Goal: Task Accomplishment & Management: Use online tool/utility

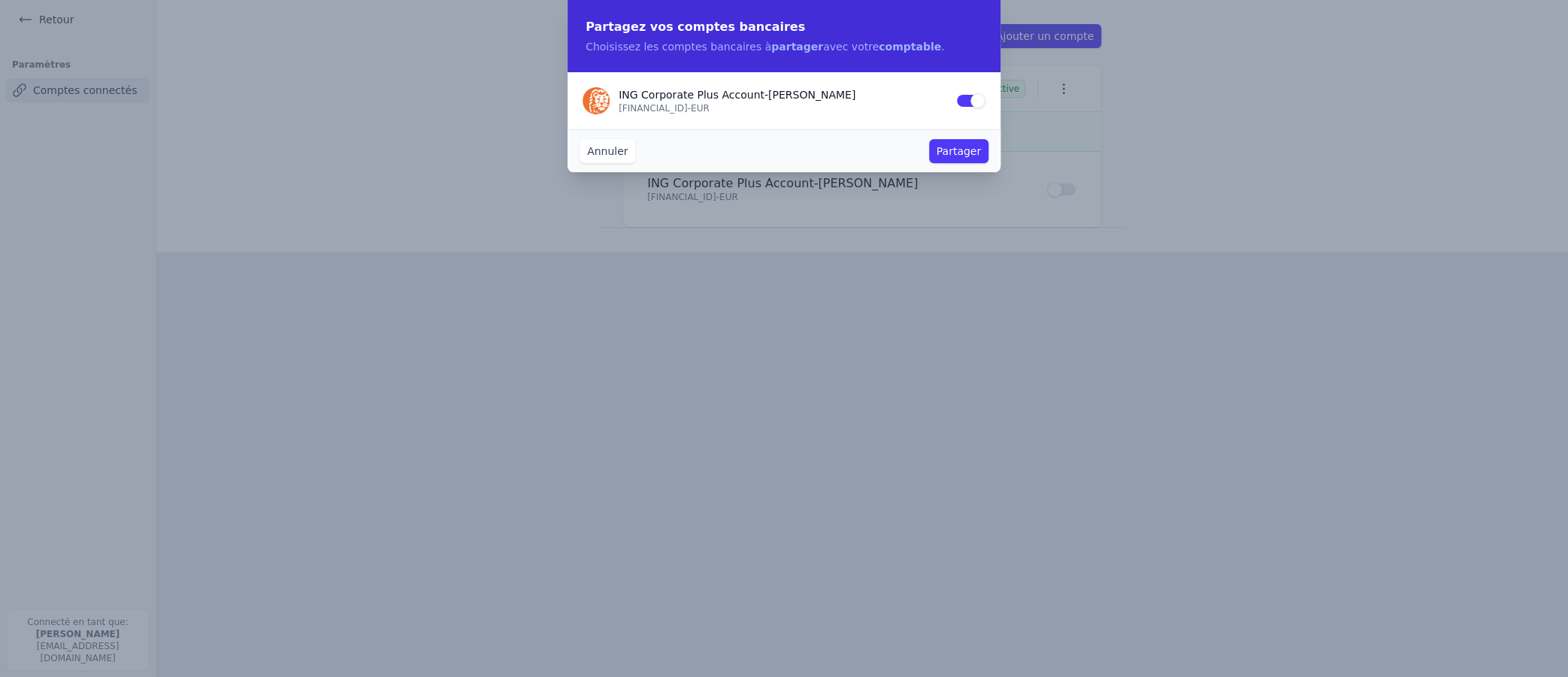
click at [944, 148] on button "Partager" at bounding box center [958, 150] width 59 height 24
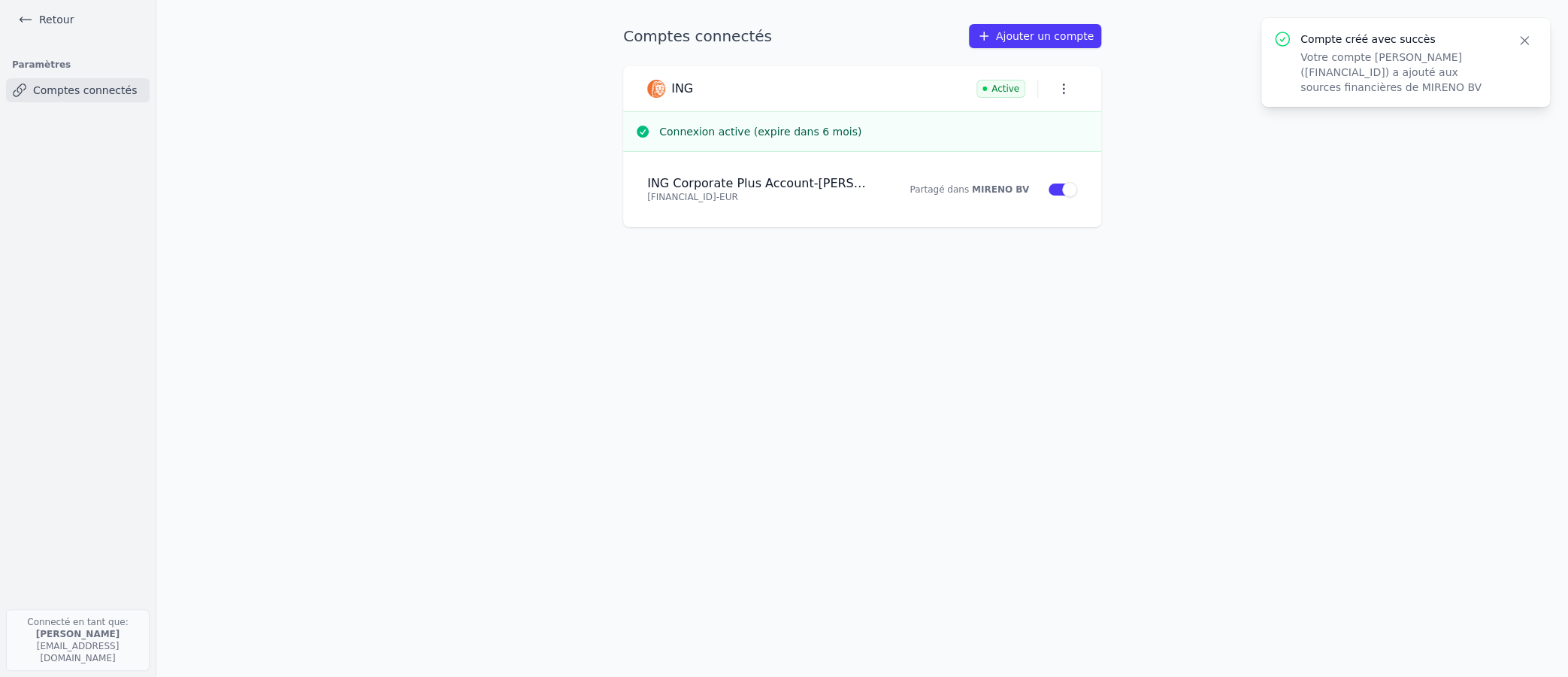
click at [1057, 89] on icon "button" at bounding box center [1064, 89] width 16 height 16
click at [1006, 289] on div at bounding box center [784, 338] width 1568 height 677
click at [1051, 37] on link "Ajouter un compte" at bounding box center [1035, 36] width 132 height 24
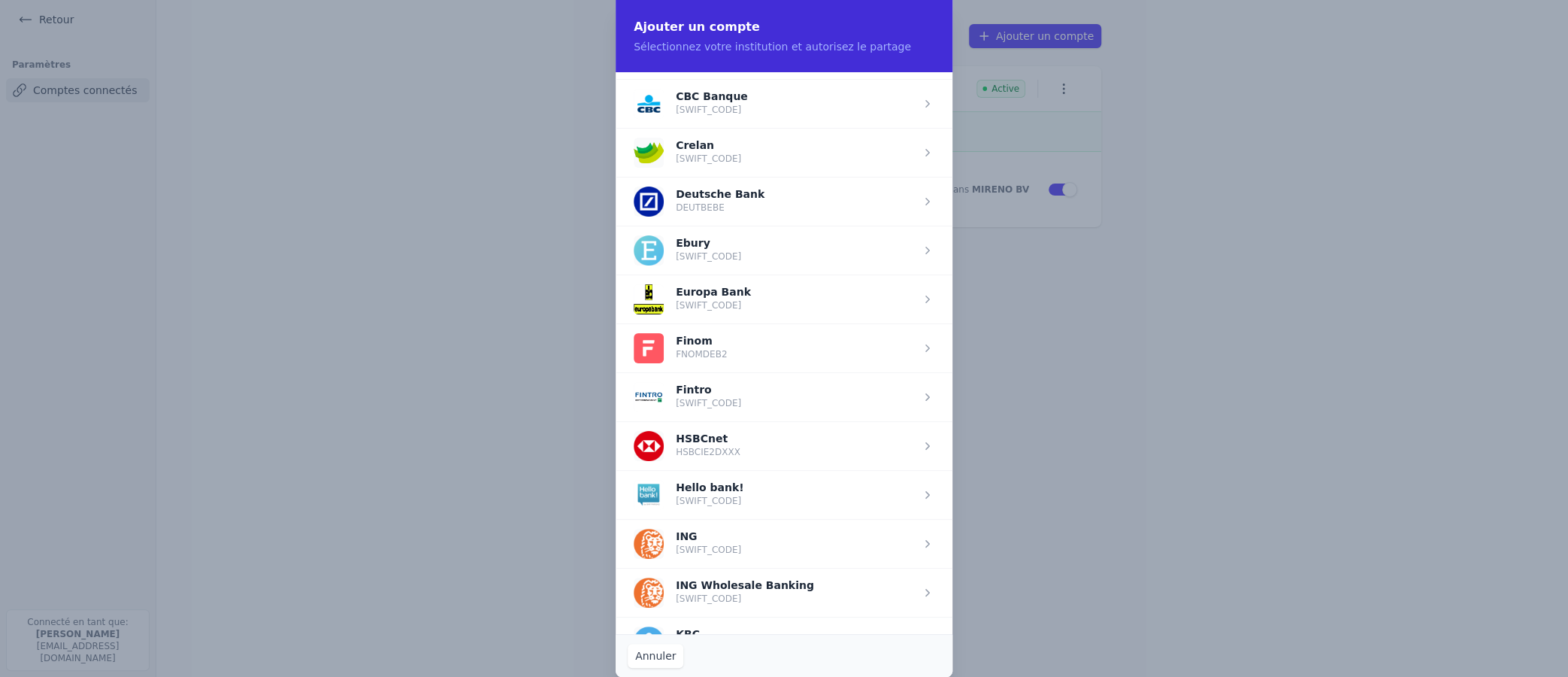
scroll to position [902, 0]
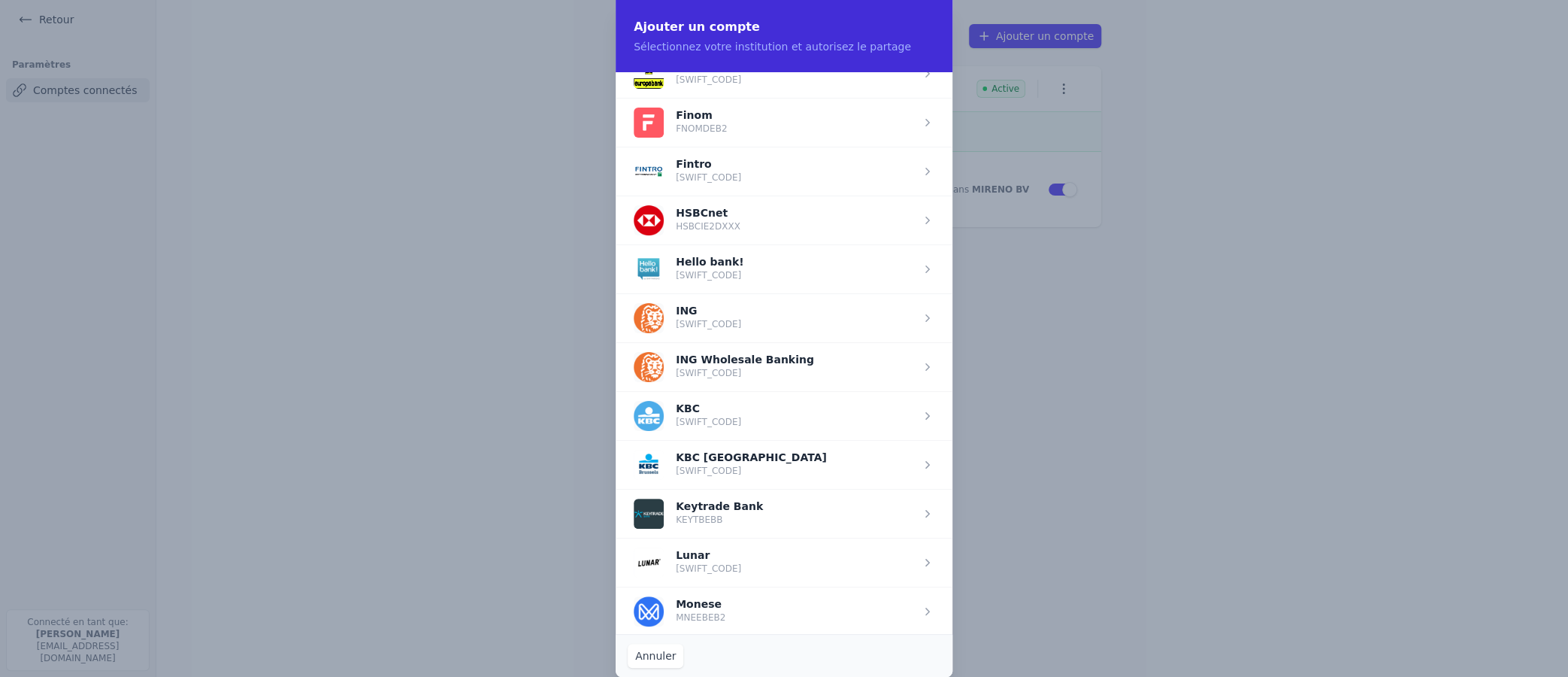
click at [784, 317] on span "button" at bounding box center [784, 317] width 336 height 48
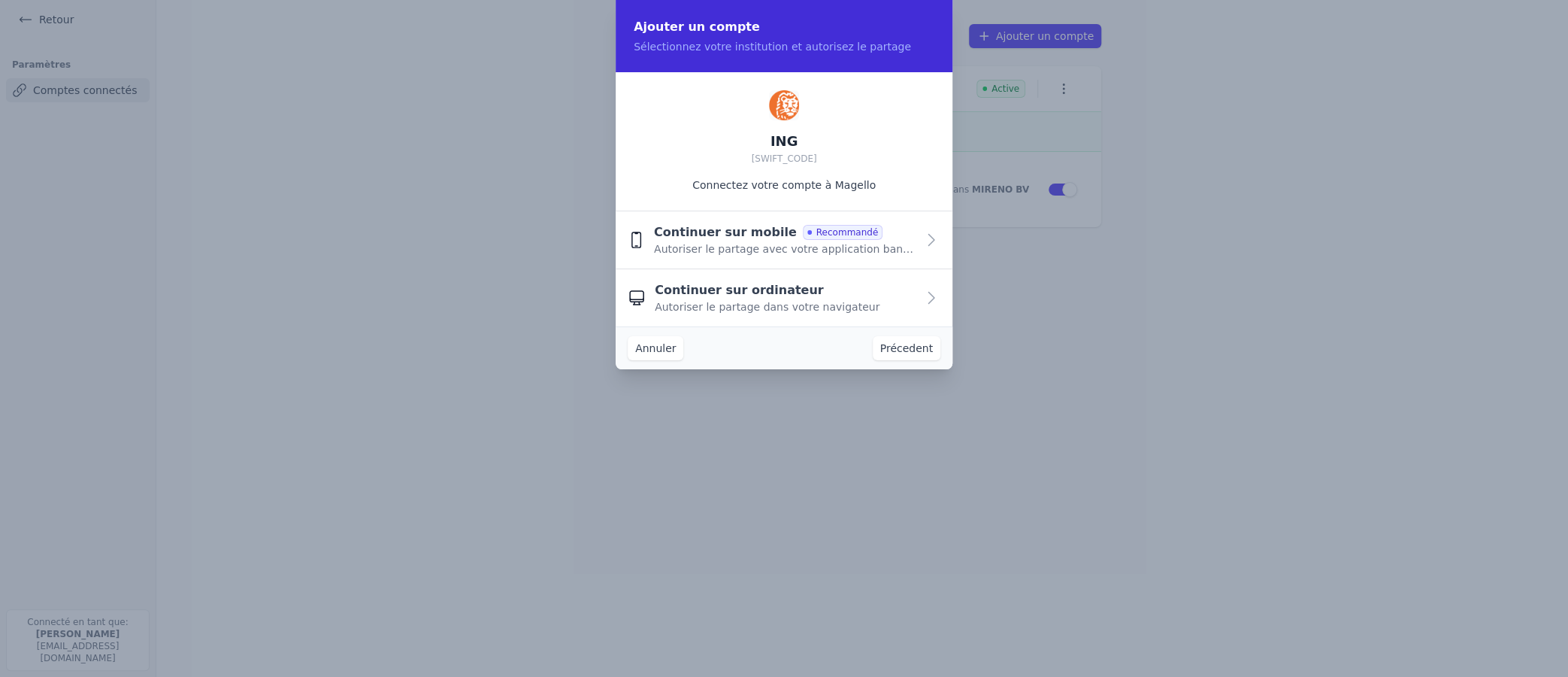
click at [757, 296] on span "Continuer sur ordinateur" at bounding box center [739, 290] width 169 height 18
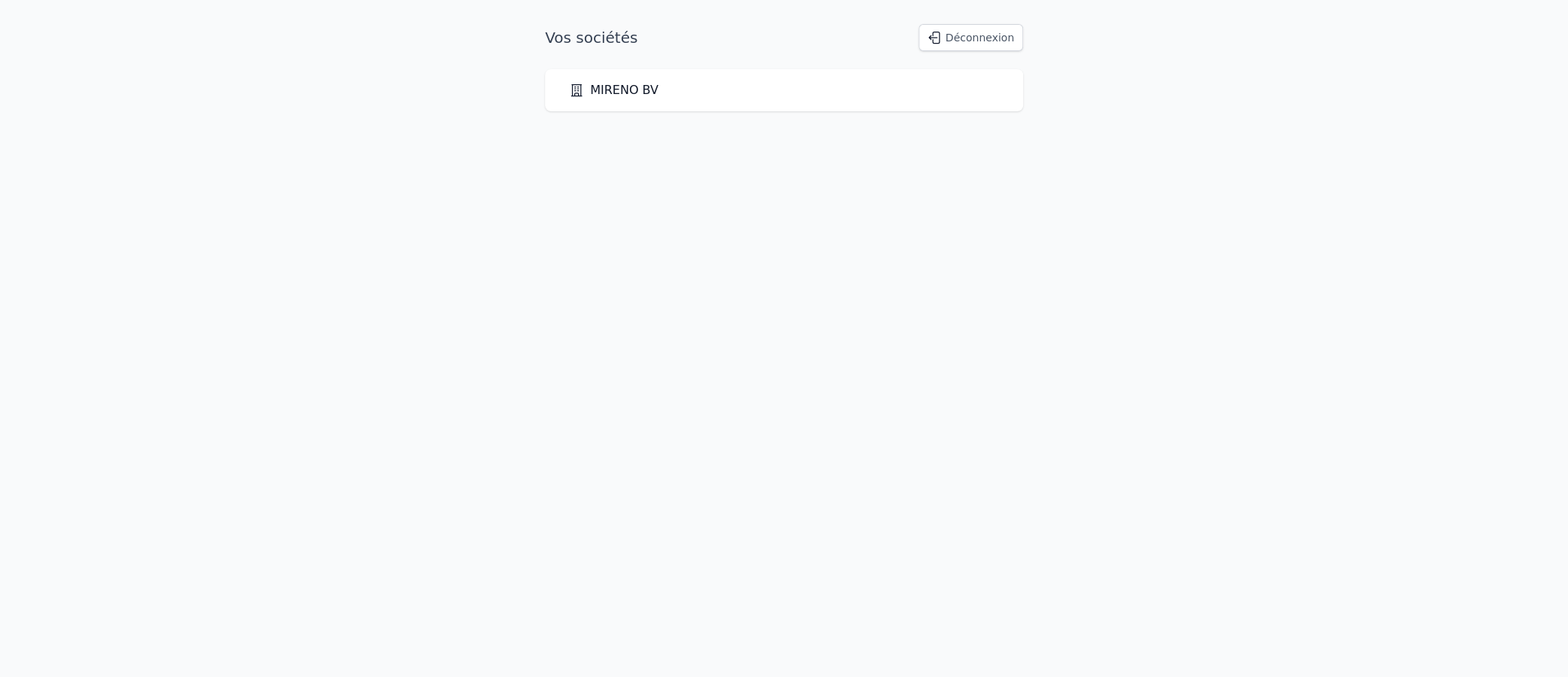
click at [975, 39] on button "Déconnexion" at bounding box center [971, 38] width 105 height 27
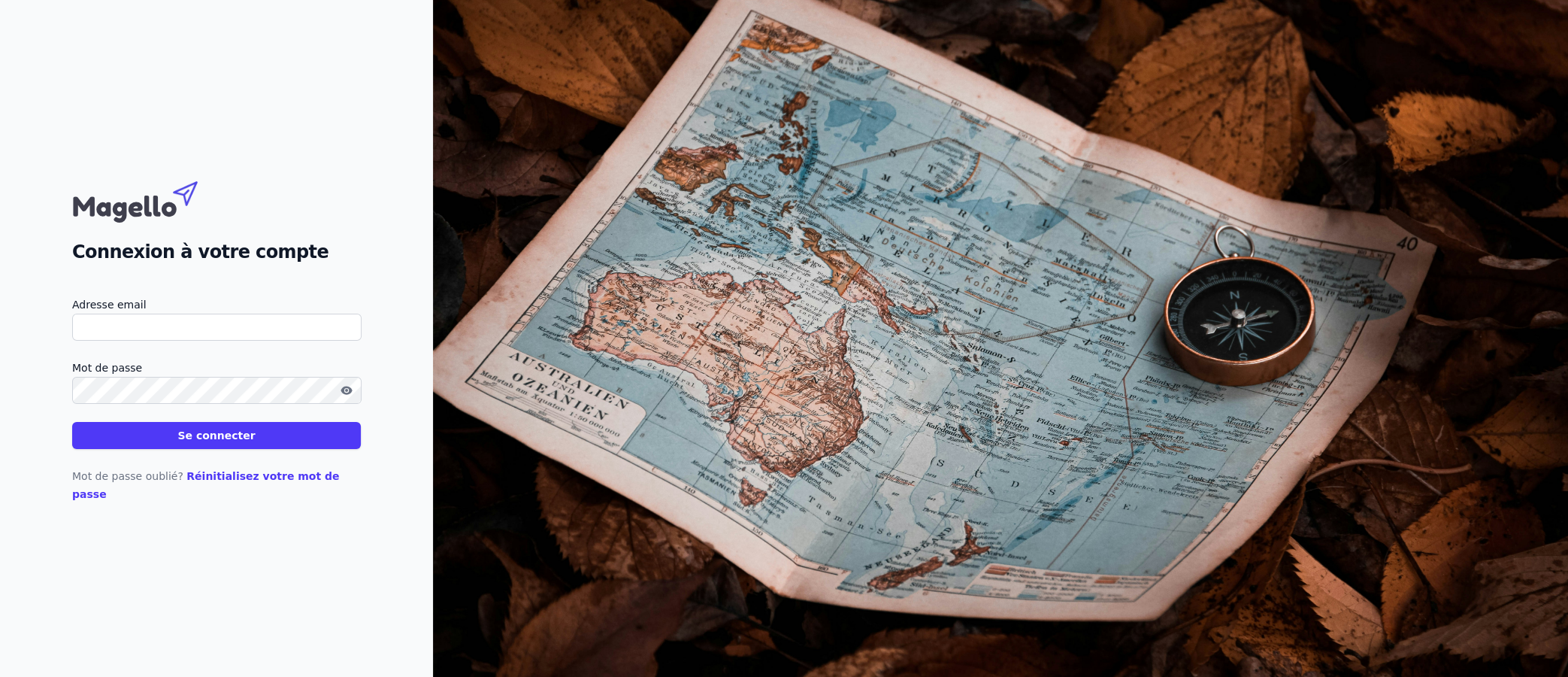
type input "[PERSON_NAME][EMAIL_ADDRESS][PERSON_NAME][DOMAIN_NAME]"
click at [171, 439] on button "Se connecter" at bounding box center [216, 435] width 289 height 27
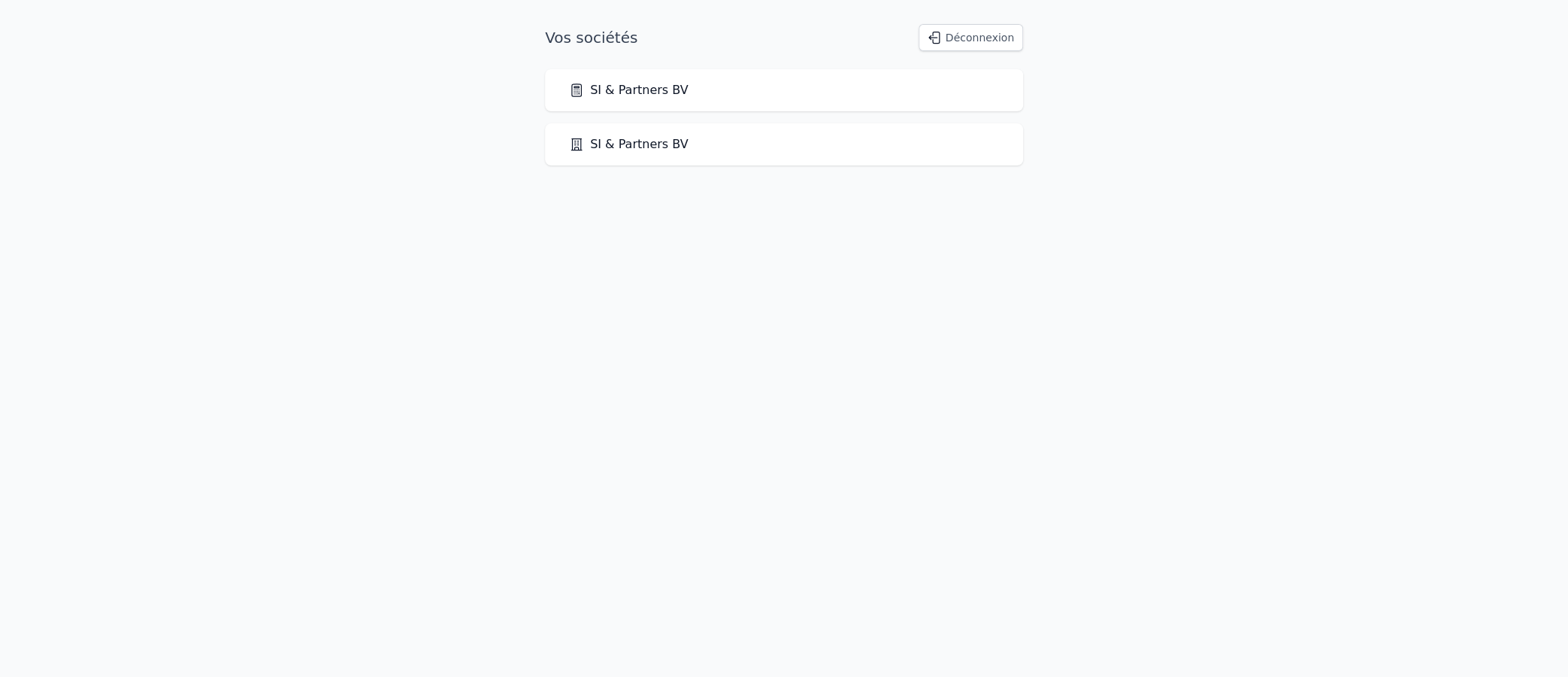
click at [628, 95] on link "SI & Partners BV" at bounding box center [628, 90] width 119 height 18
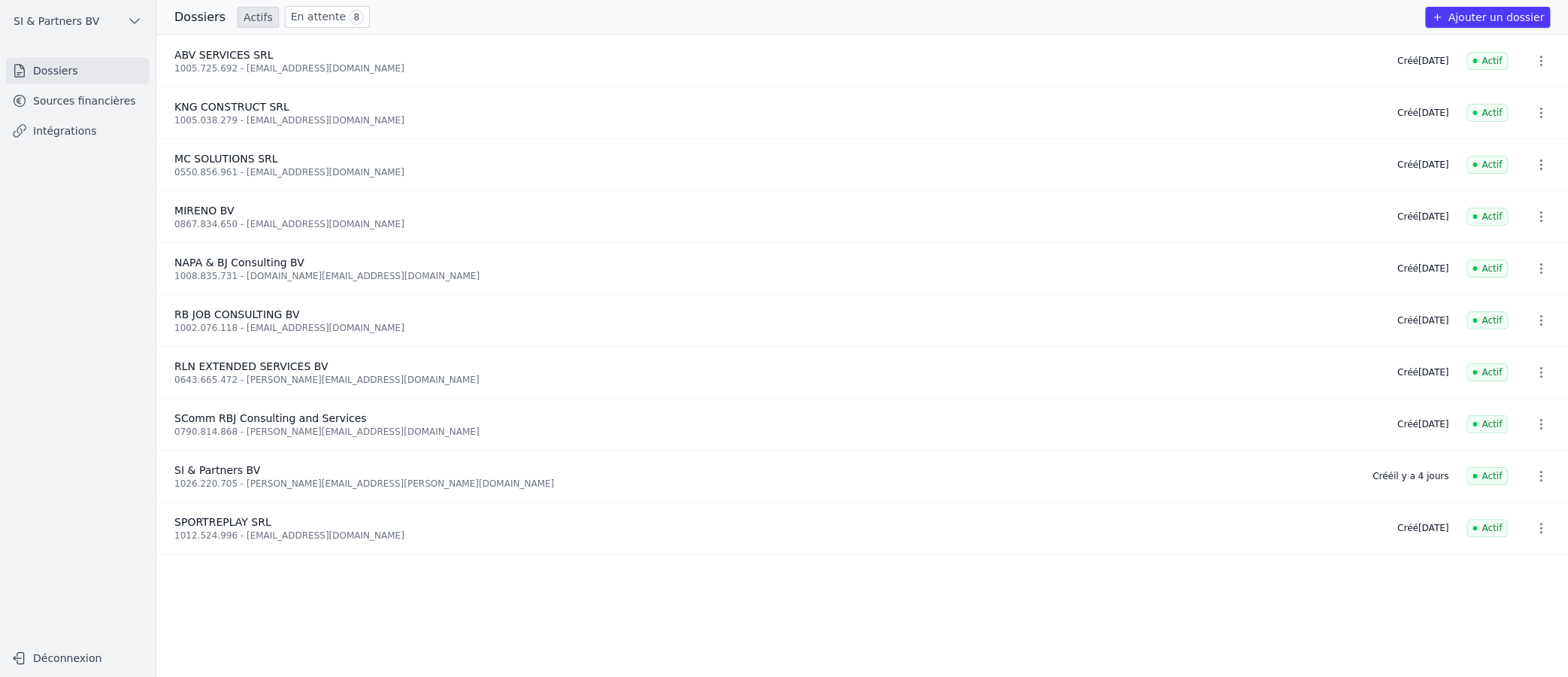
click at [225, 216] on span "MIRENO BV" at bounding box center [204, 210] width 59 height 12
drag, startPoint x: 336, startPoint y: 225, endPoint x: 171, endPoint y: 225, distance: 165.0
click at [171, 225] on li "MIRENO BV 0867.834.650 - [EMAIL_ADDRESS][DOMAIN_NAME] Créé [DATE] Actif" at bounding box center [862, 216] width 1412 height 51
click at [48, 99] on link "Sources financières" at bounding box center [78, 101] width 144 height 27
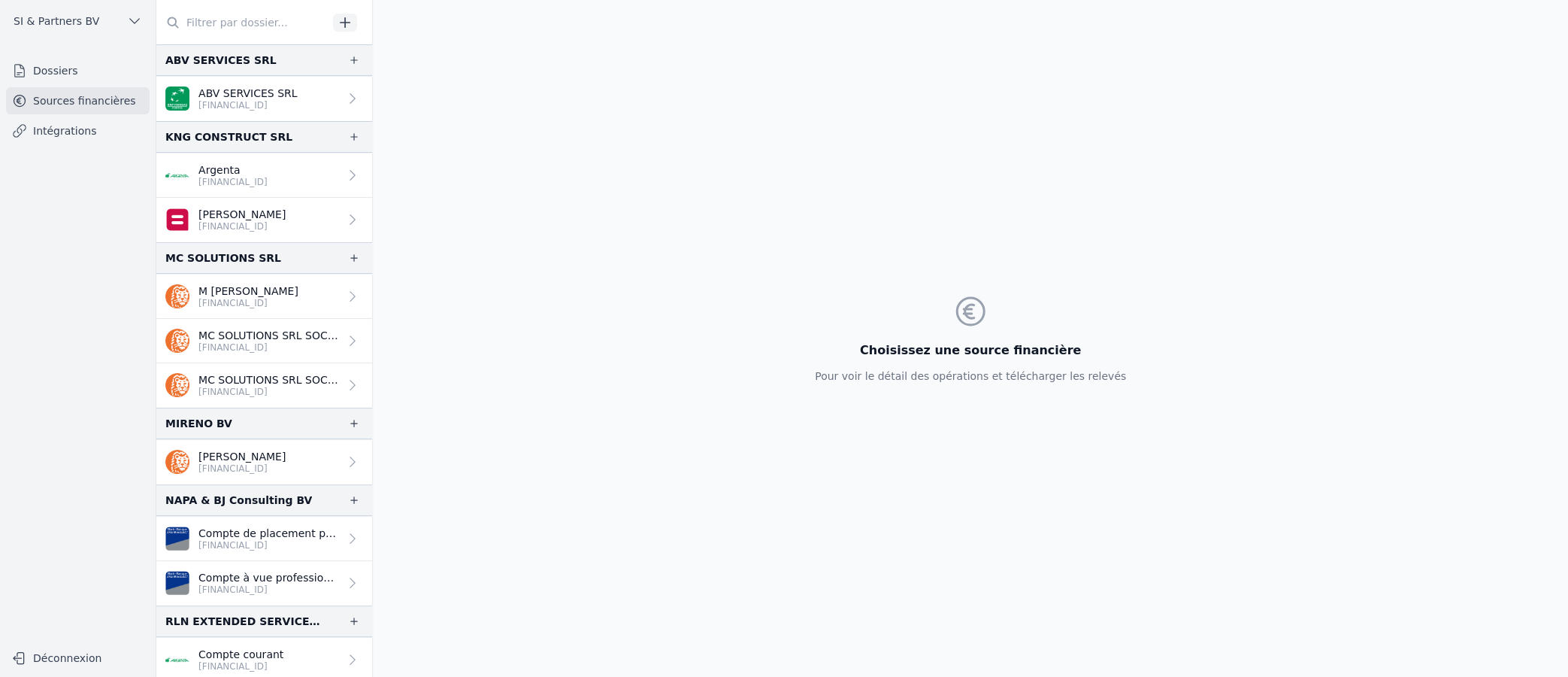
click at [279, 457] on p "[PERSON_NAME]" at bounding box center [242, 457] width 87 height 16
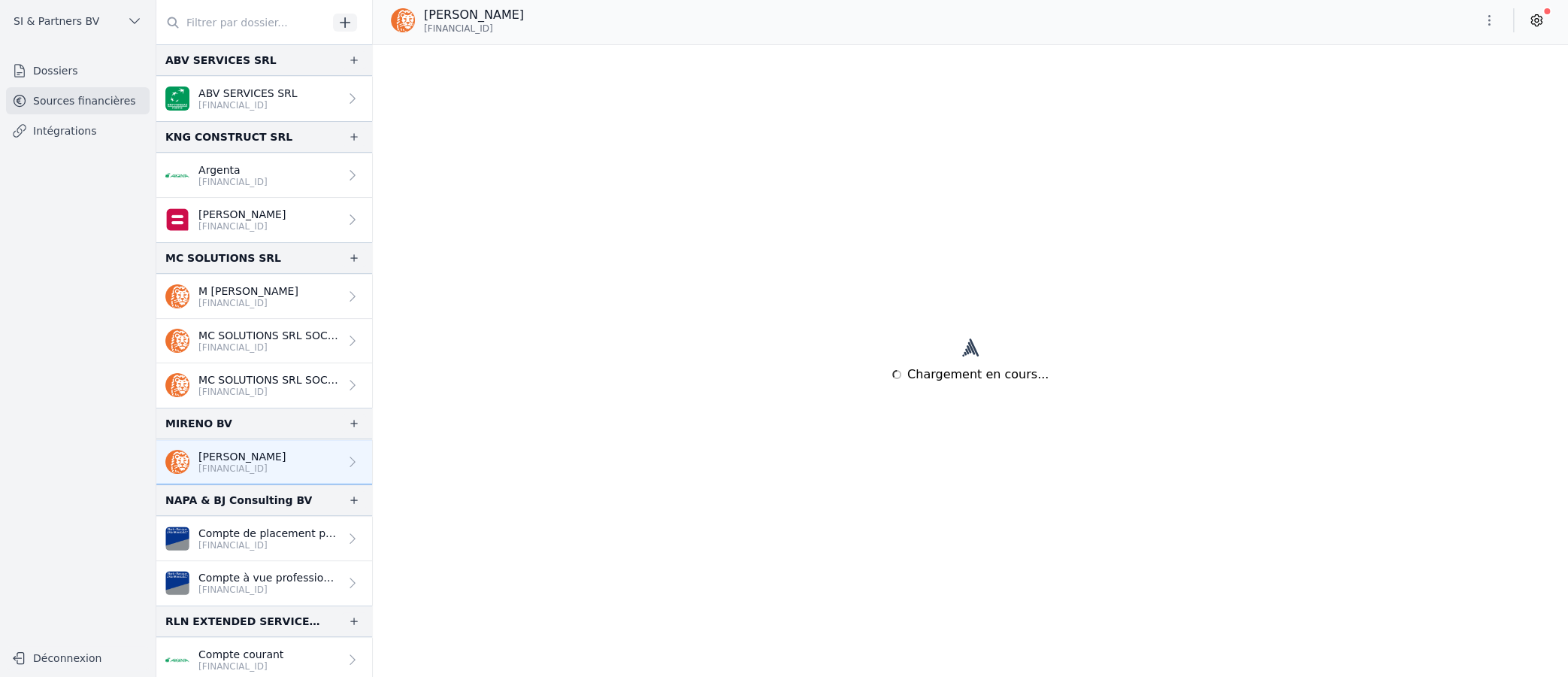
click at [348, 422] on icon "button" at bounding box center [354, 423] width 12 height 12
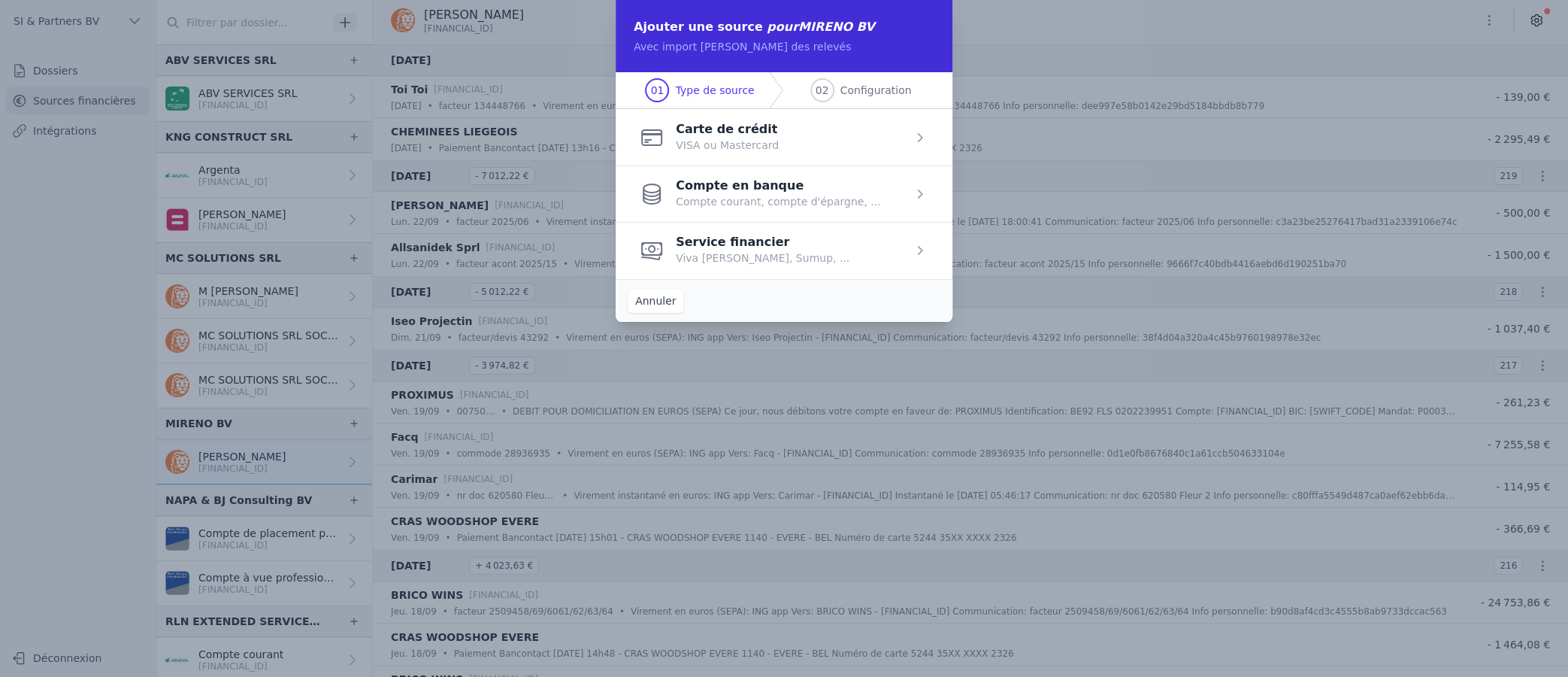
click at [720, 130] on span "button" at bounding box center [784, 137] width 336 height 56
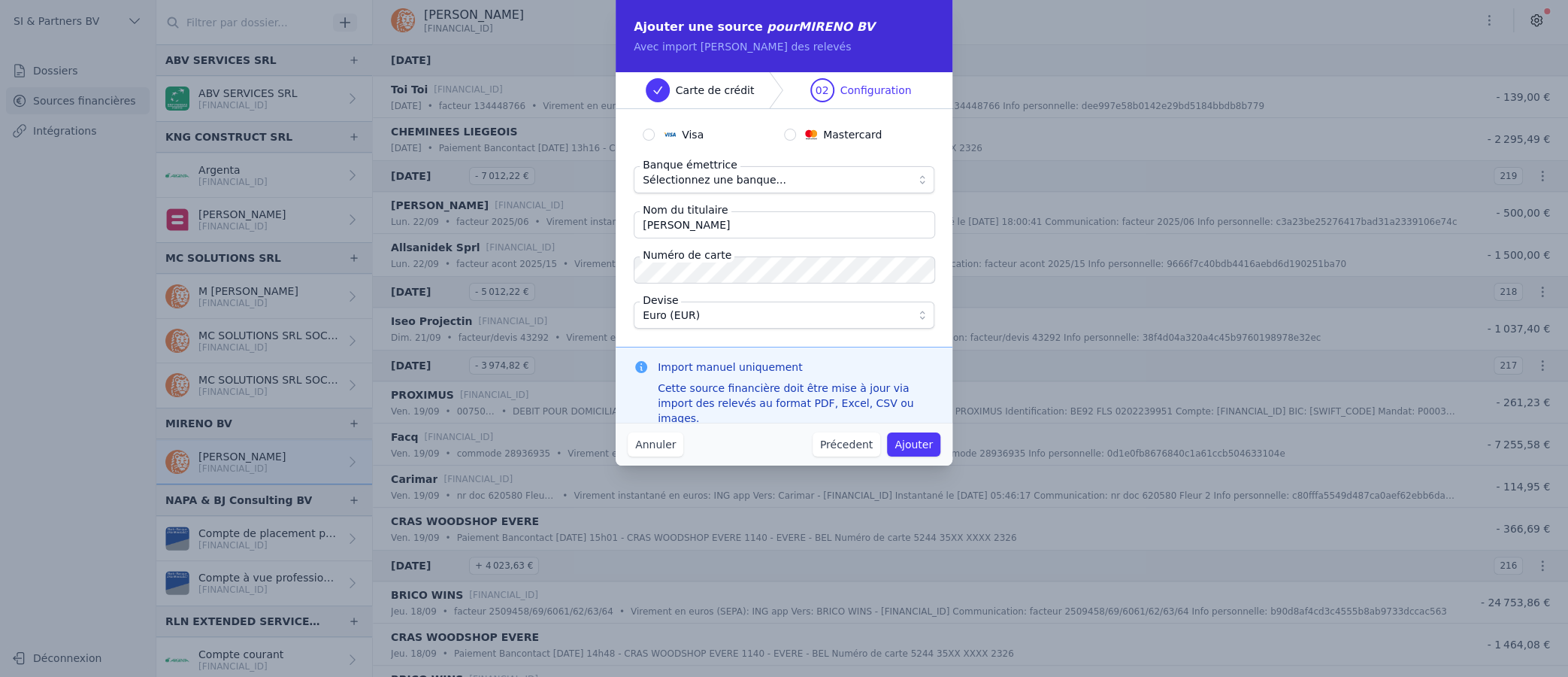
click at [789, 136] on input "Mastercard" at bounding box center [789, 135] width 12 height 12
radio input "true"
click at [764, 174] on span "Sélectionnez une banque..." at bounding box center [715, 179] width 144 height 18
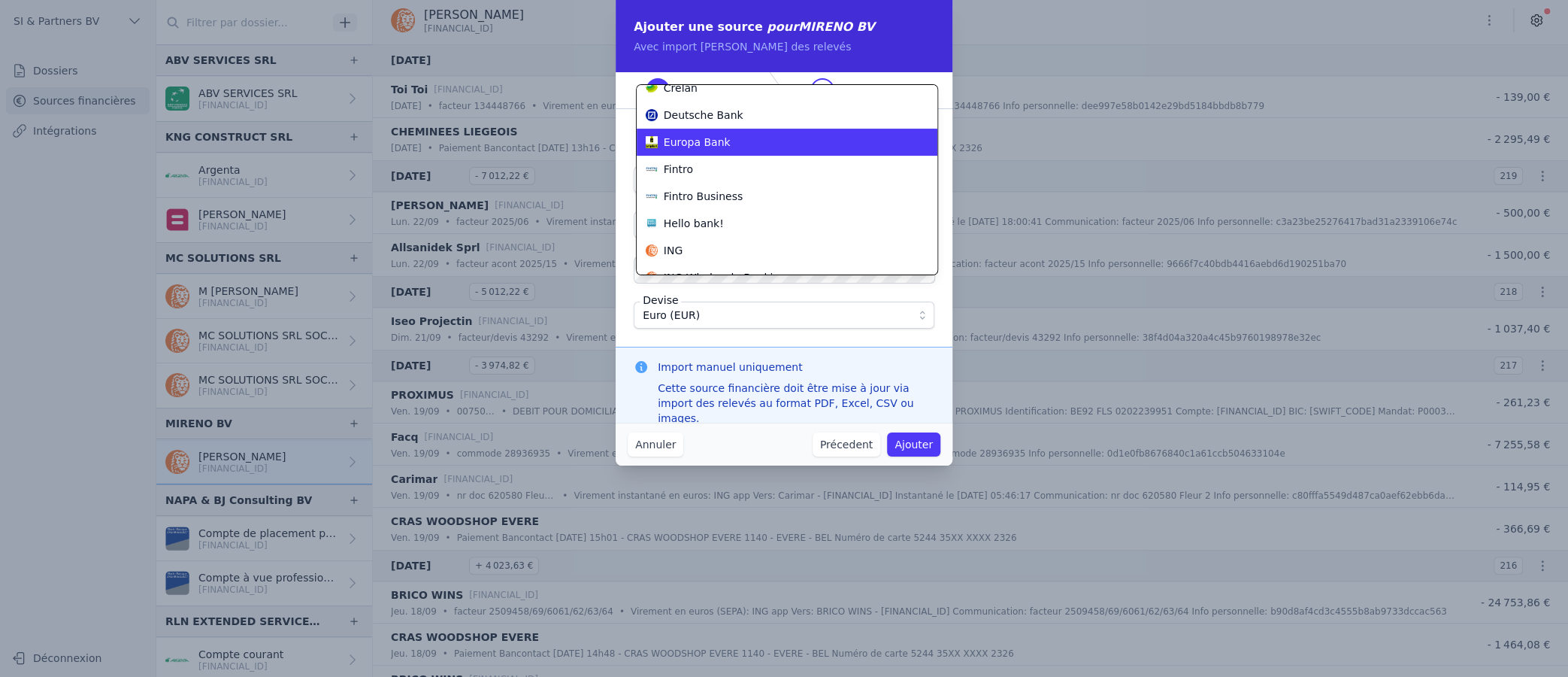
scroll to position [374, 0]
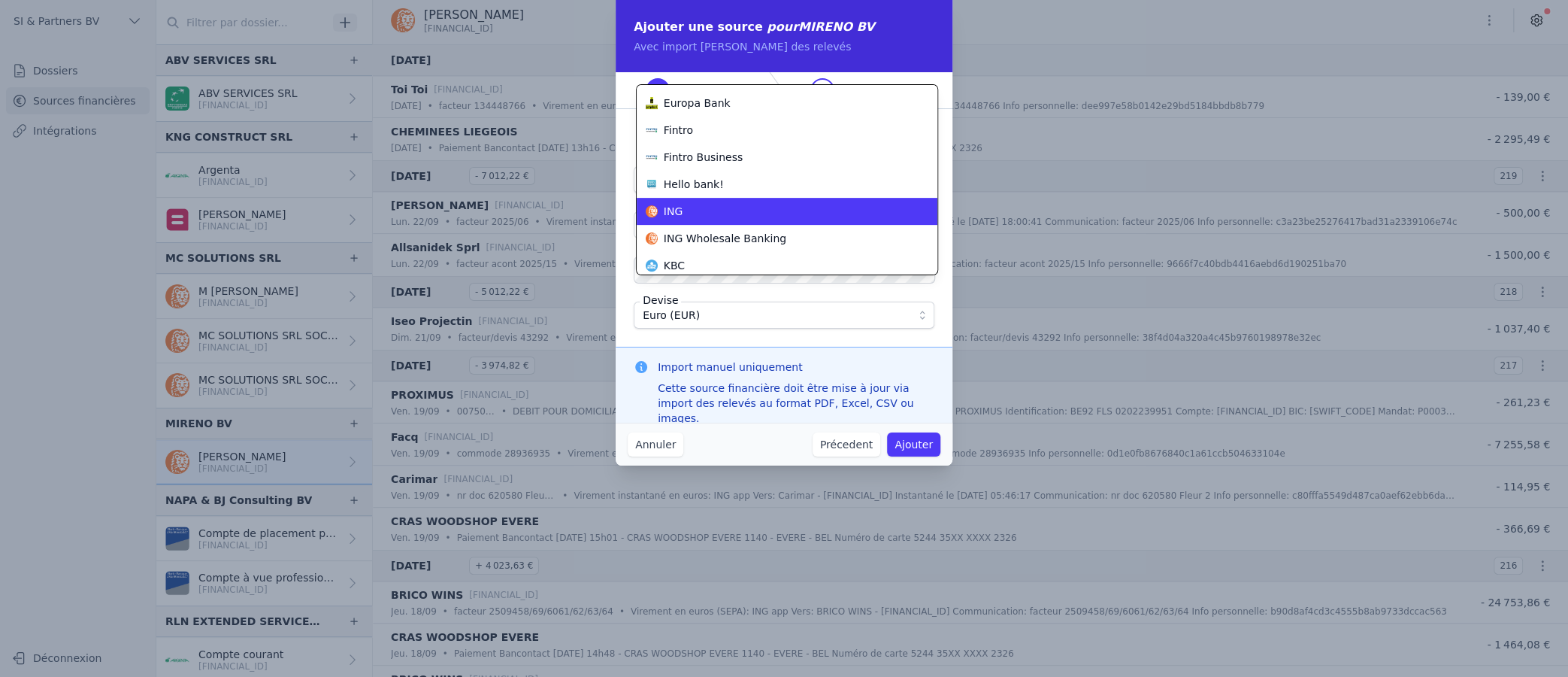
click at [704, 212] on div "ING" at bounding box center [778, 211] width 265 height 16
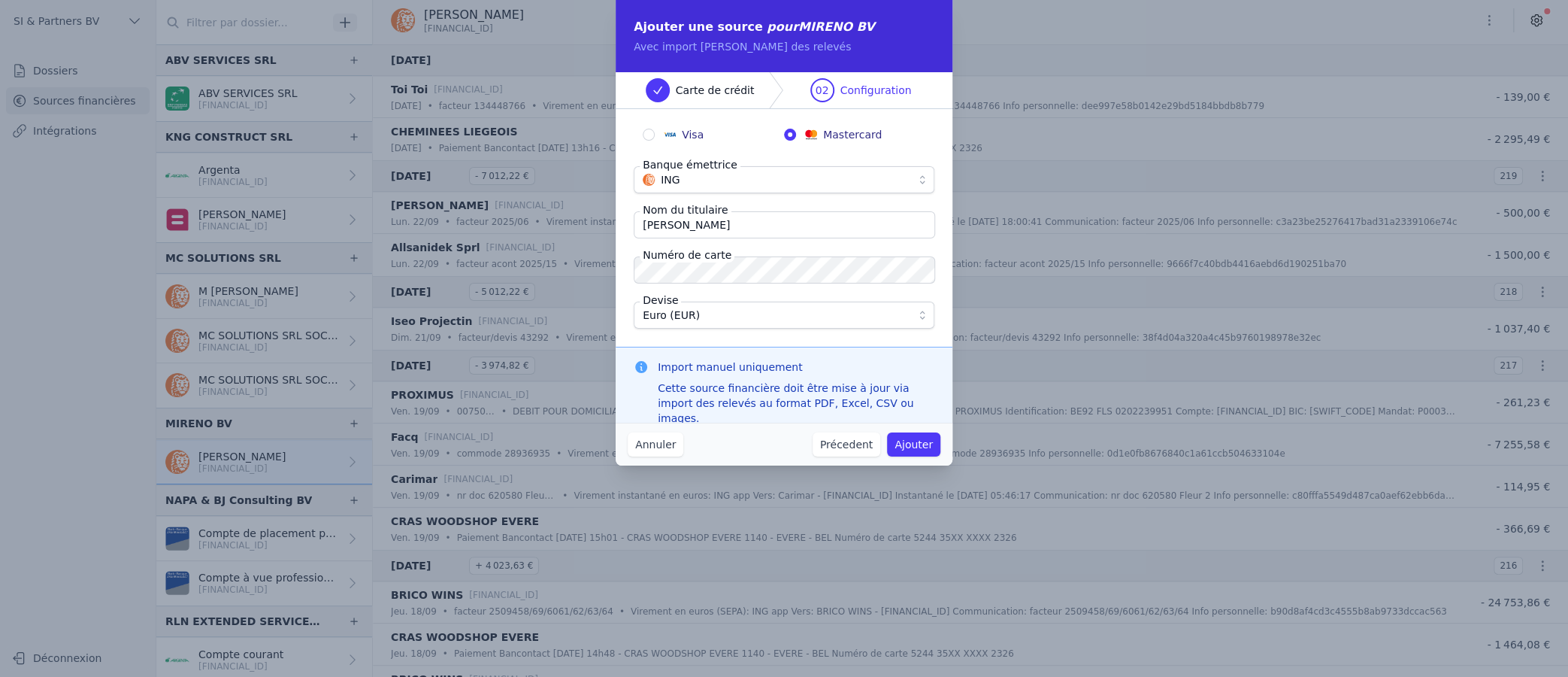
click at [757, 244] on fieldset "Visa Mastercard Banque émettrice ING Nom du titulaire [PERSON_NAME] Numéro de c…" at bounding box center [784, 228] width 301 height 202
click at [908, 450] on button "Ajouter" at bounding box center [913, 444] width 53 height 24
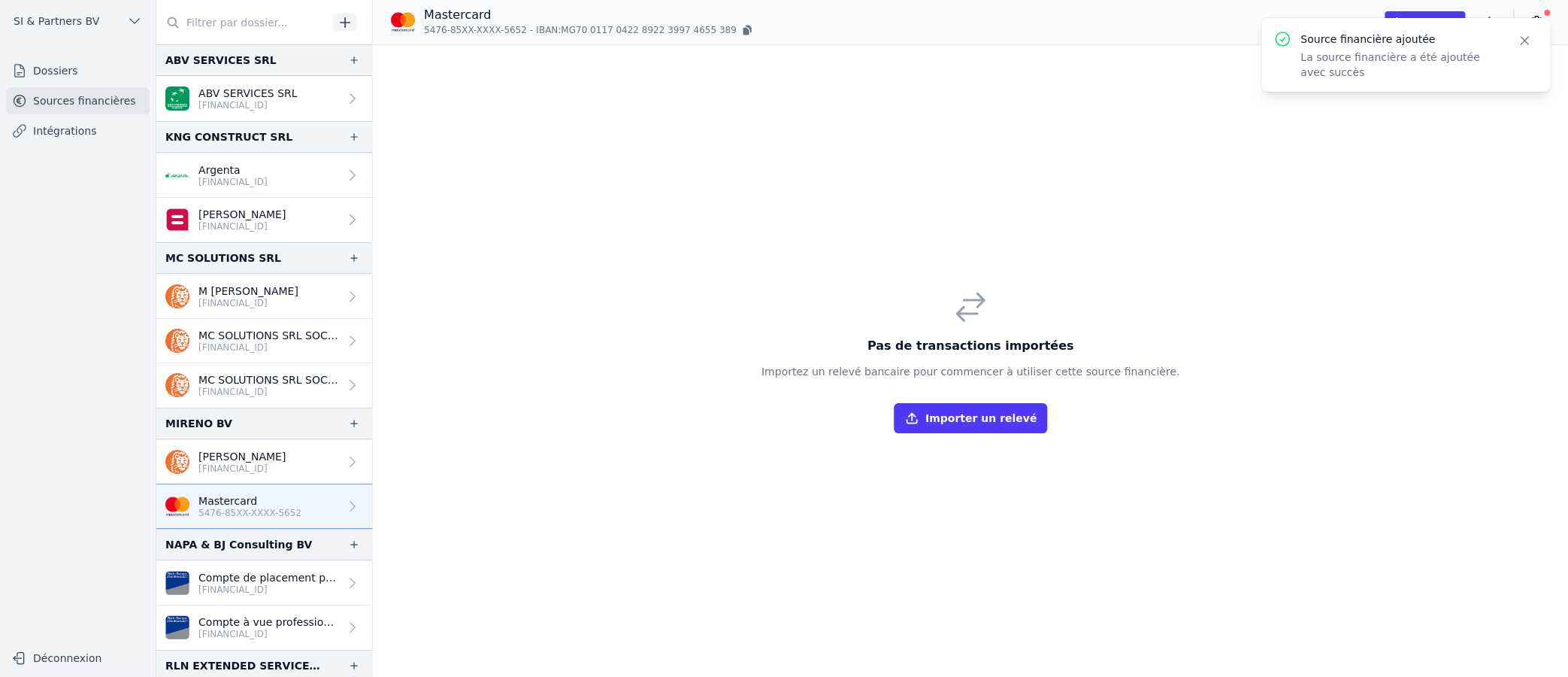
click at [247, 503] on p "Mastercard" at bounding box center [250, 501] width 103 height 16
click at [272, 455] on p "[PERSON_NAME]" at bounding box center [242, 457] width 87 height 16
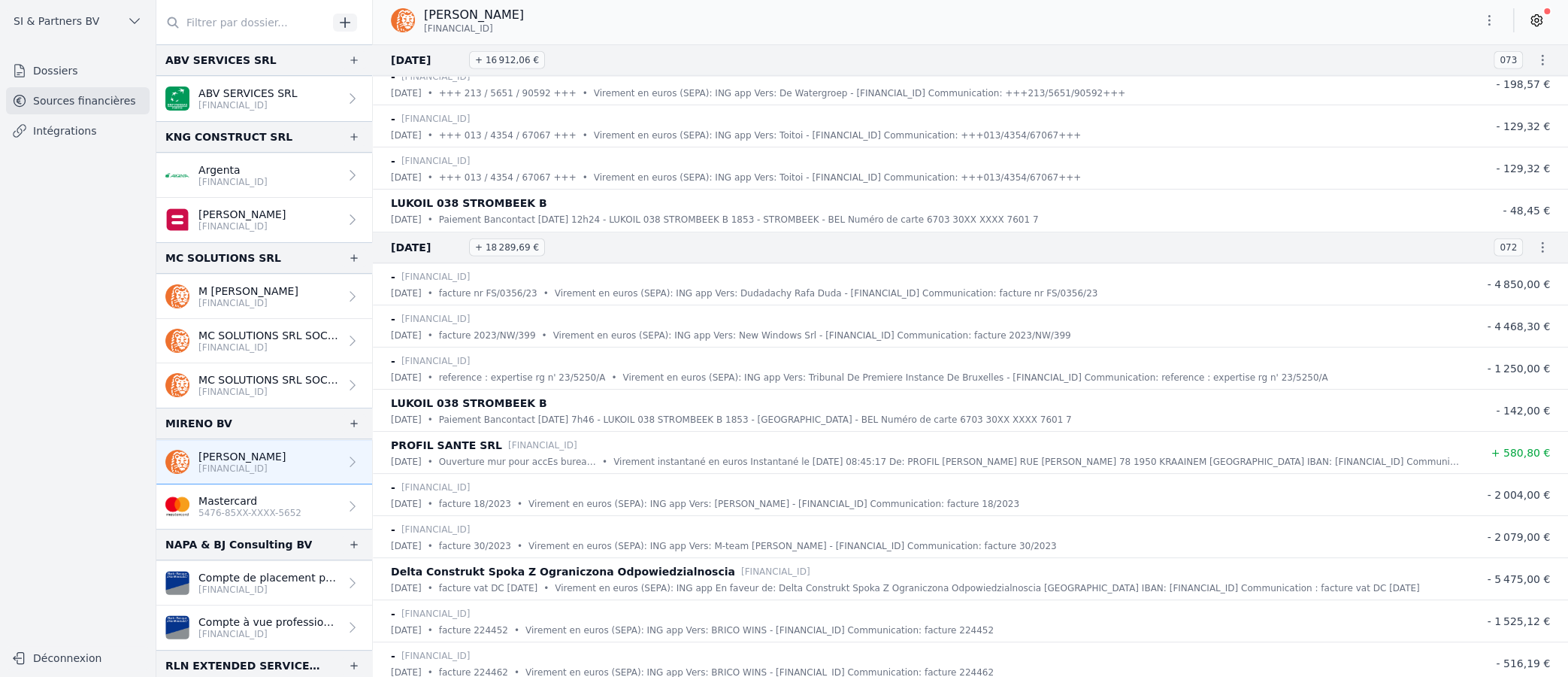
scroll to position [84850, 0]
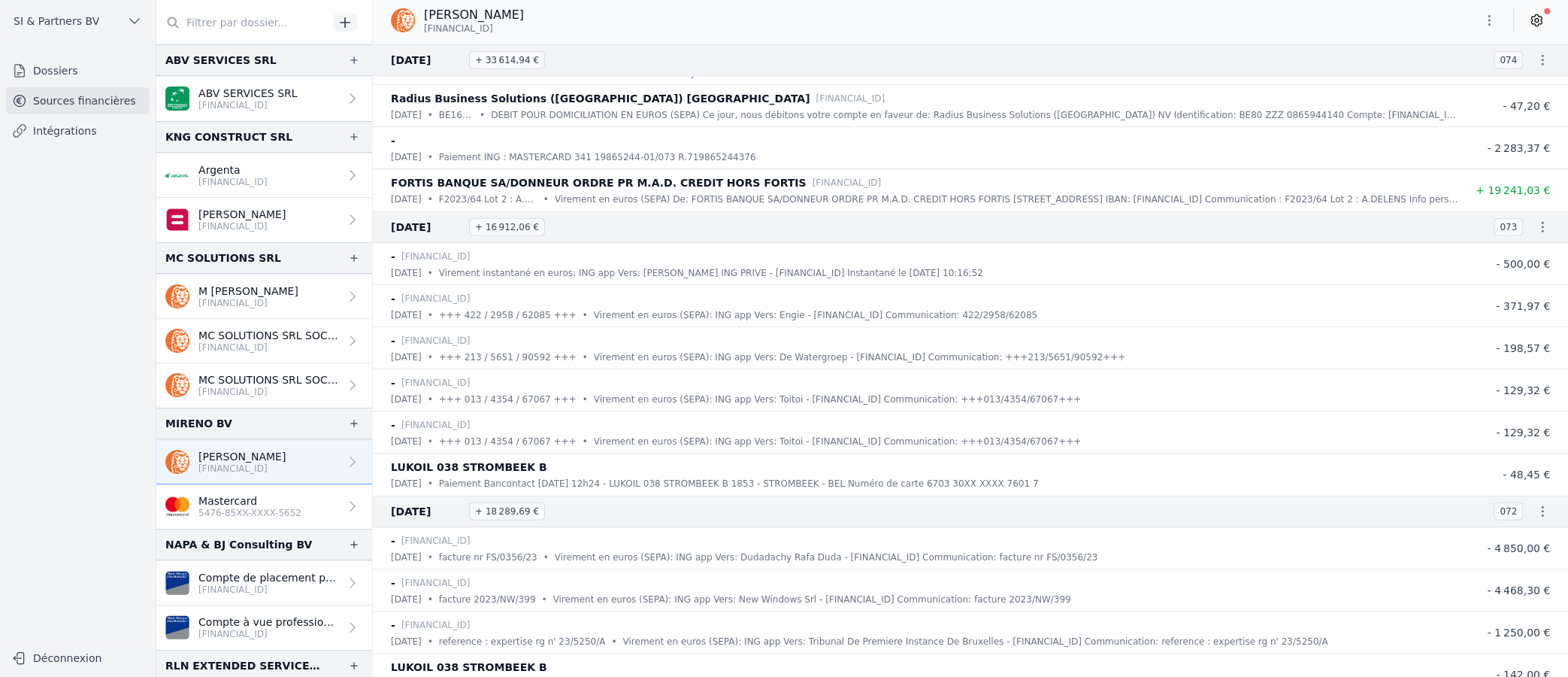
click at [240, 494] on p "Mastercard" at bounding box center [250, 501] width 103 height 16
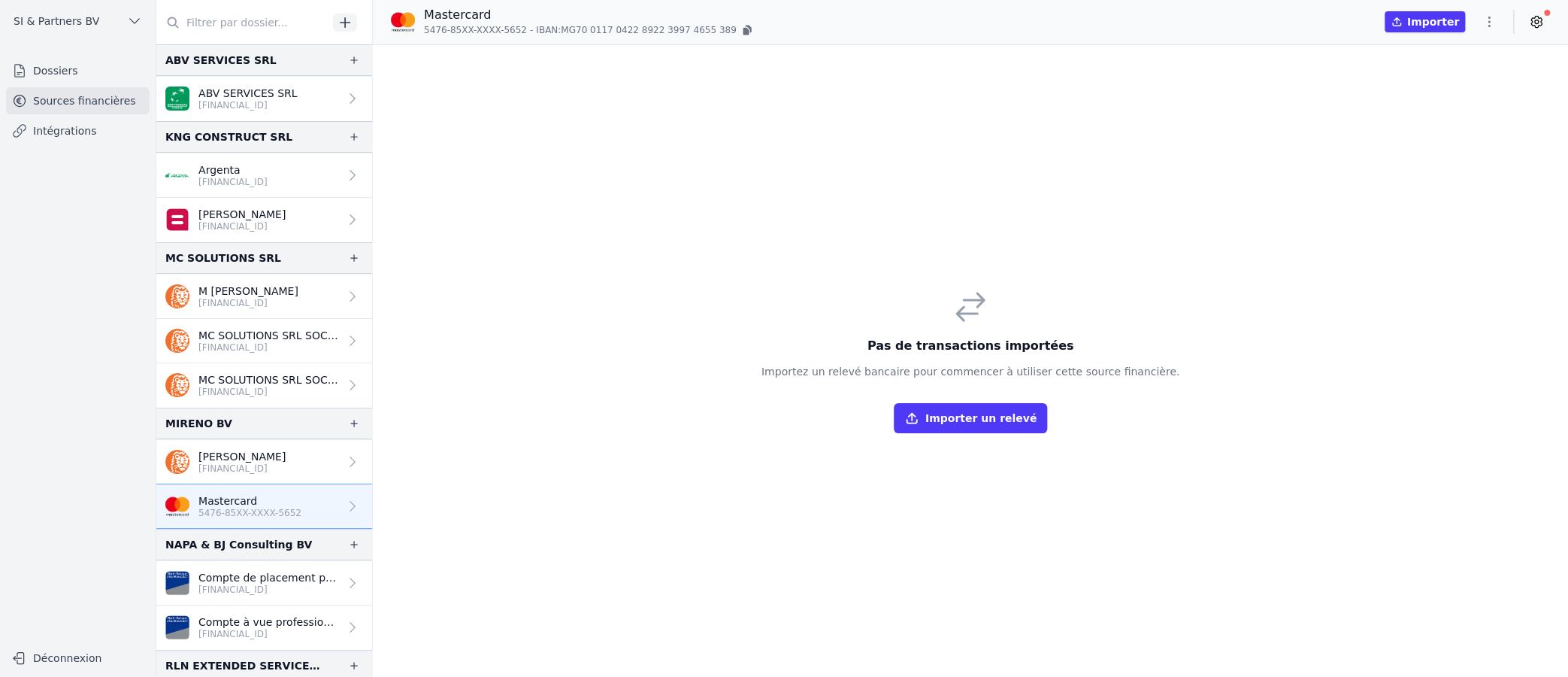
click at [235, 458] on p "[PERSON_NAME]" at bounding box center [242, 457] width 87 height 16
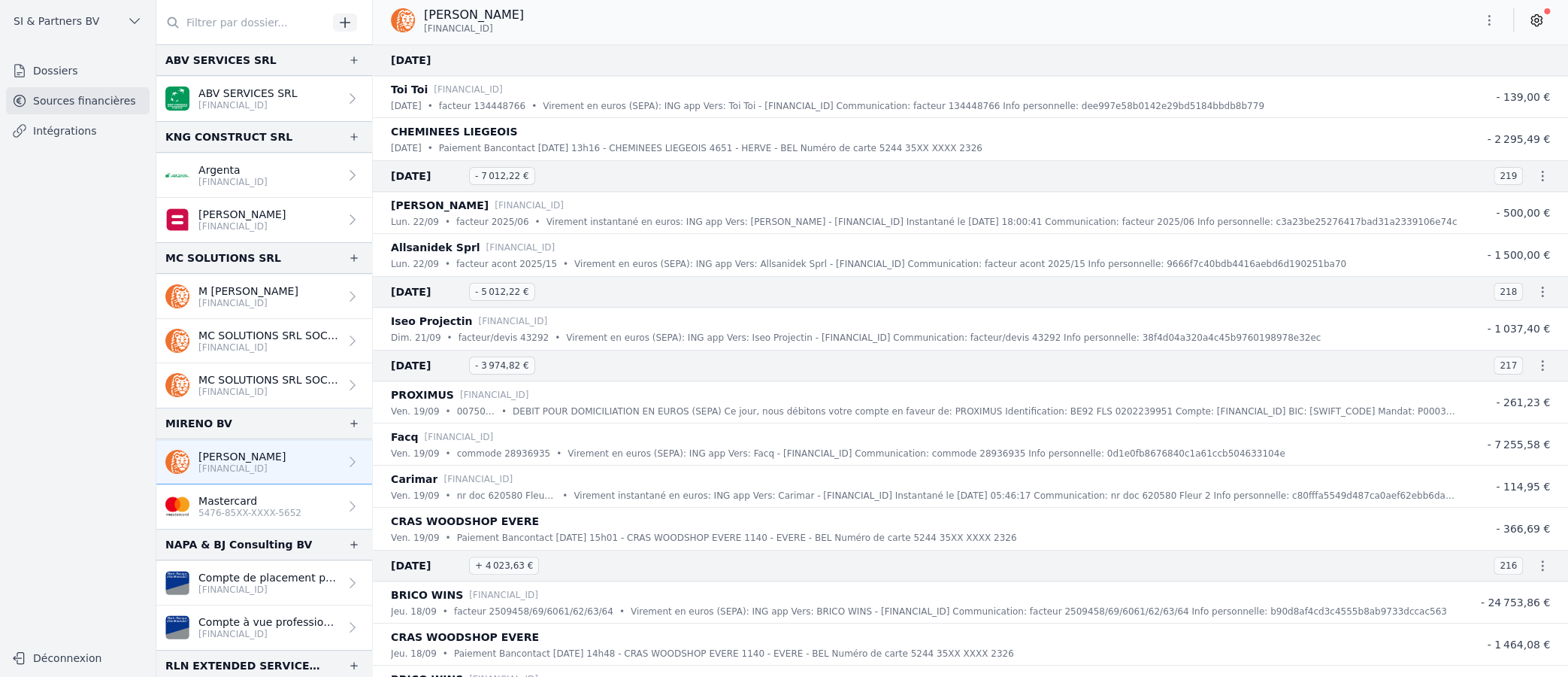
click at [52, 73] on link "Dossiers" at bounding box center [78, 71] width 144 height 27
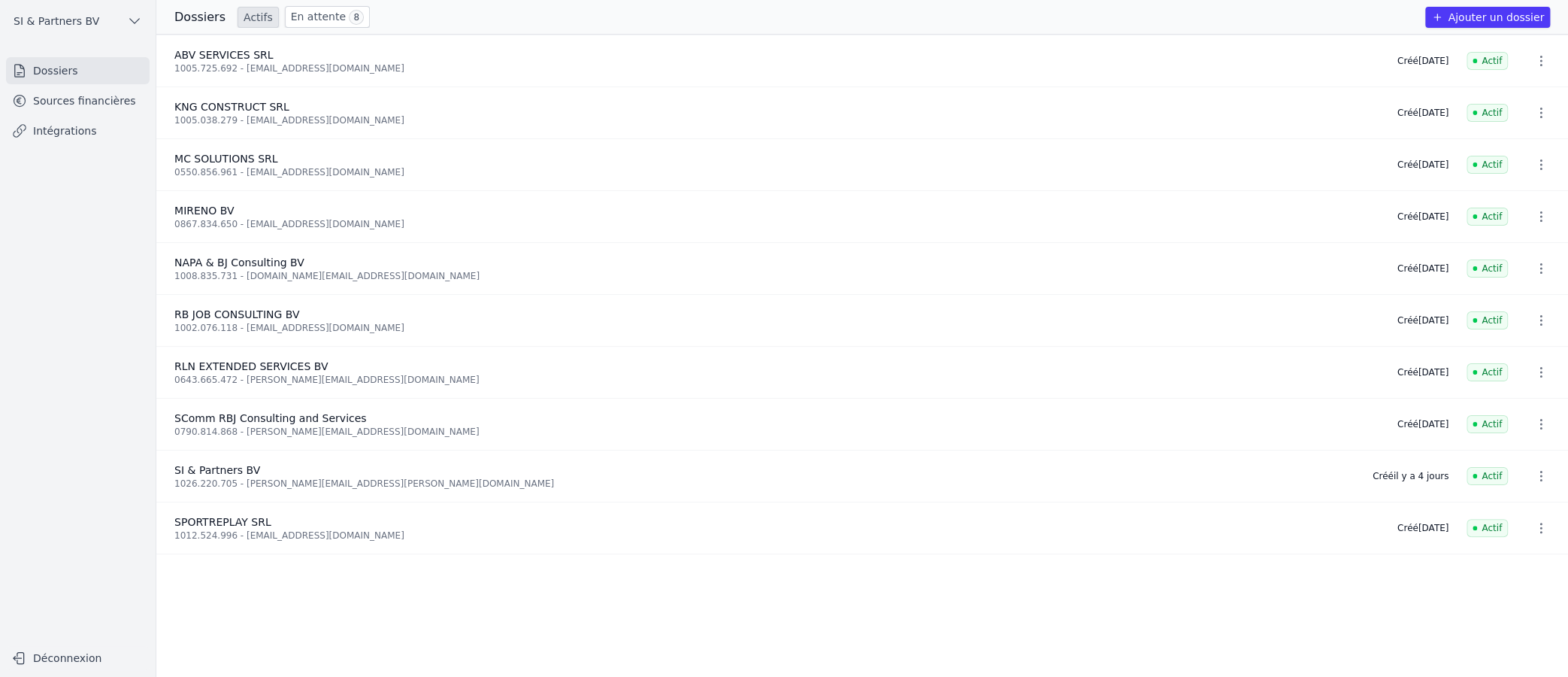
click at [319, 7] on link "En attente 8" at bounding box center [328, 16] width 85 height 21
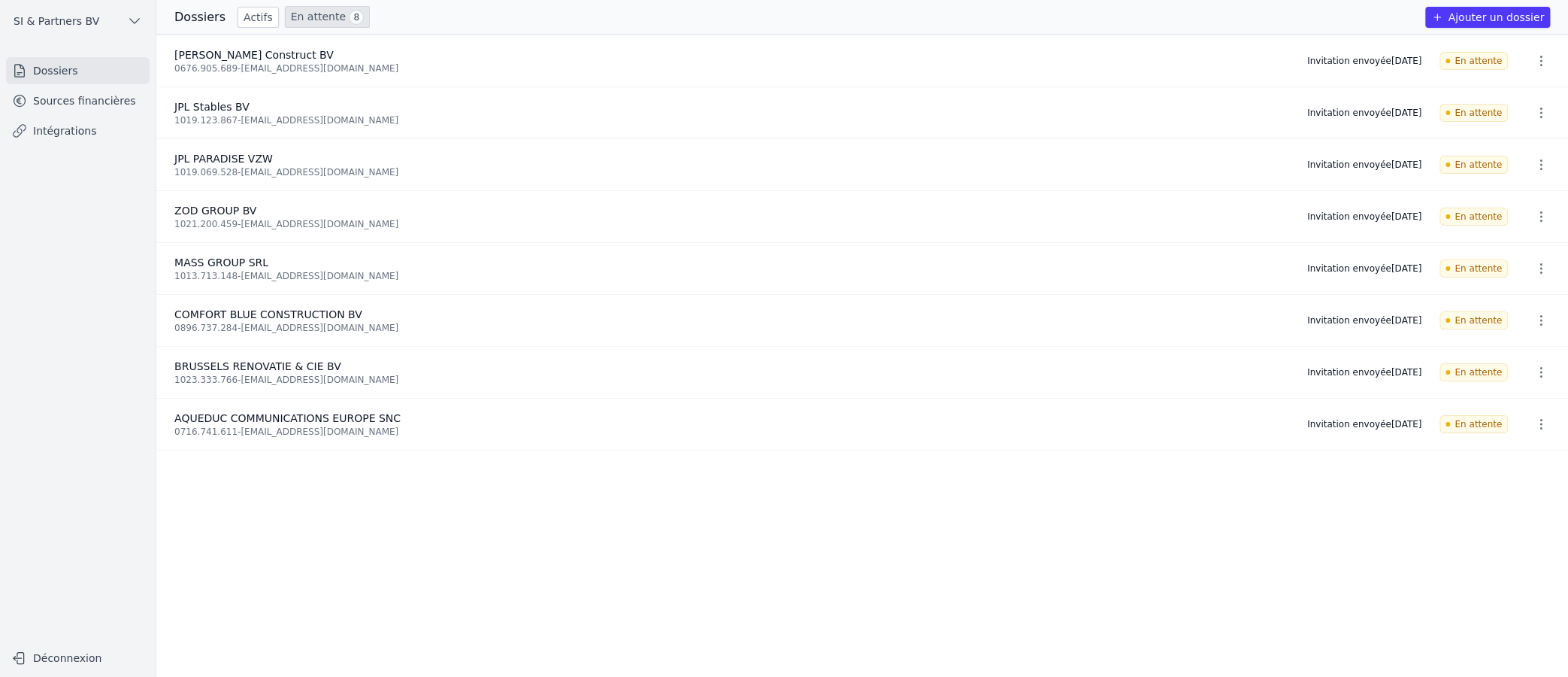
click at [295, 500] on ul "[PERSON_NAME] Construct BV 0676.905.689 - [EMAIL_ADDRESS][DOMAIN_NAME] Invitati…" at bounding box center [862, 356] width 1412 height 642
